Goal: Task Accomplishment & Management: Manage account settings

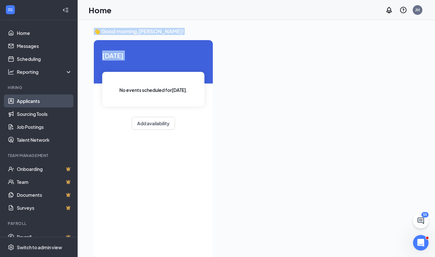
click at [27, 99] on link "Applicants" at bounding box center [44, 100] width 55 height 13
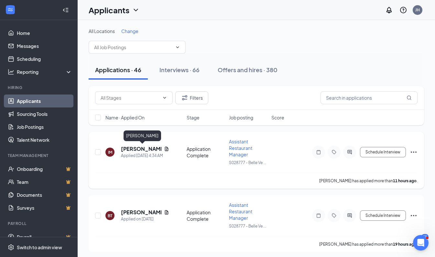
click at [127, 148] on h5 "[PERSON_NAME]" at bounding box center [141, 148] width 40 height 7
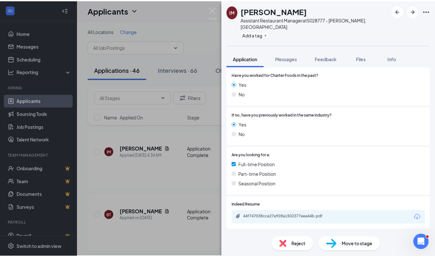
scroll to position [133, 0]
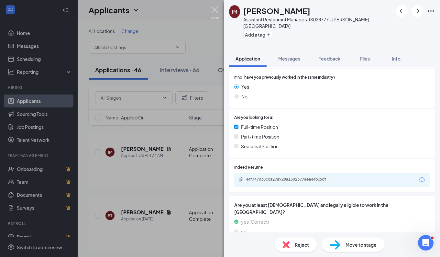
click at [215, 9] on img at bounding box center [215, 12] width 8 height 13
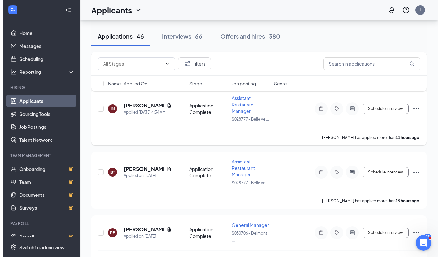
scroll to position [44, 0]
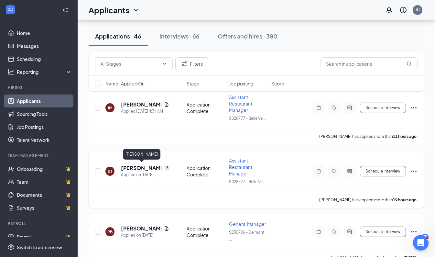
click at [130, 167] on h5 "[PERSON_NAME]" at bounding box center [141, 167] width 40 height 7
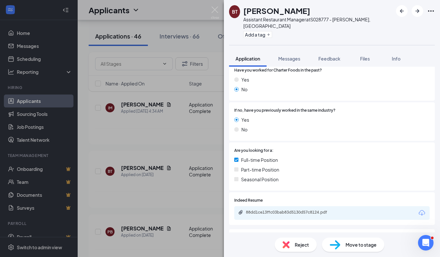
scroll to position [127, 0]
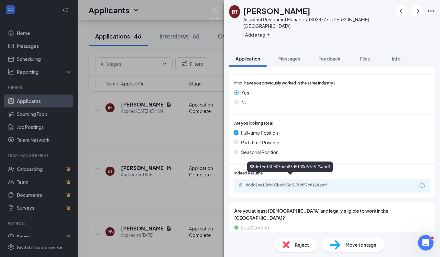
click at [258, 182] on div "88dd1ce13ffc03bab83d5130d57c8124.pdf" at bounding box center [291, 184] width 91 height 5
click at [216, 10] on img at bounding box center [215, 12] width 8 height 13
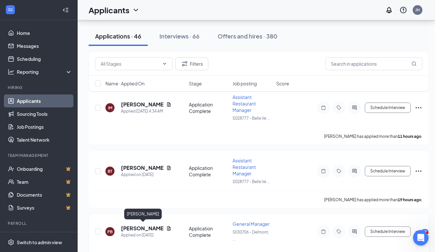
click at [148, 225] on h5 "[PERSON_NAME]" at bounding box center [142, 228] width 43 height 7
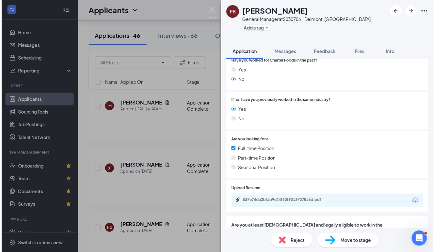
scroll to position [102, 0]
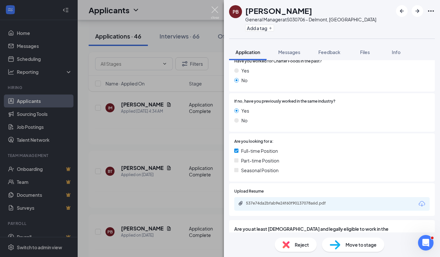
click at [214, 8] on img at bounding box center [215, 12] width 8 height 13
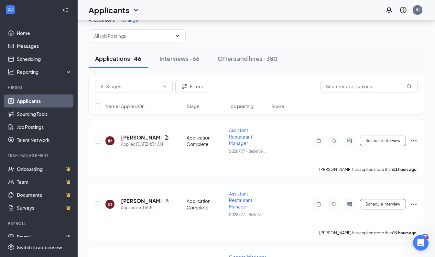
scroll to position [8, 0]
